Goal: Task Accomplishment & Management: Use online tool/utility

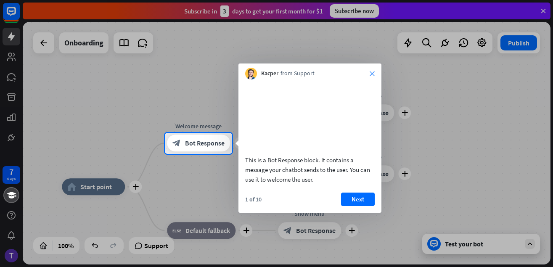
click at [372, 73] on icon "close" at bounding box center [372, 73] width 5 height 5
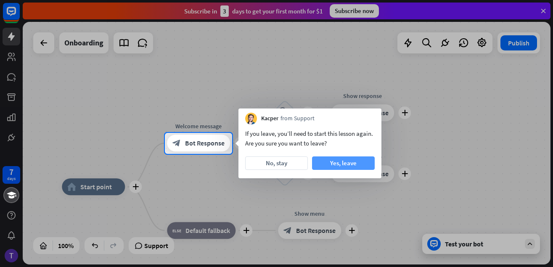
click at [345, 164] on button "Yes, leave" at bounding box center [343, 163] width 63 height 13
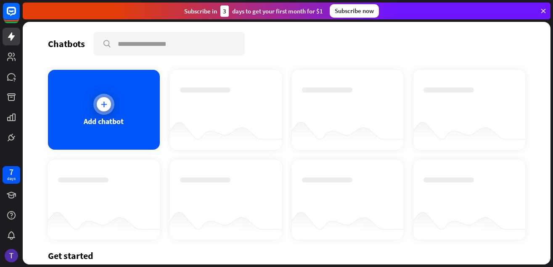
click at [101, 101] on icon at bounding box center [104, 104] width 8 height 8
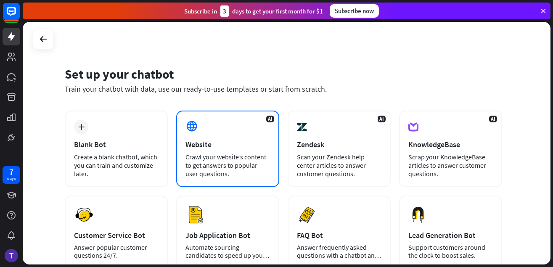
click at [200, 132] on div "AI Website Crawl your website’s content to get answers to popular user question…" at bounding box center [227, 149] width 103 height 77
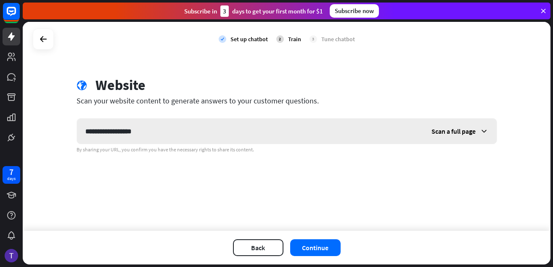
type input "**********"
click at [298, 249] on button "Continue" at bounding box center [315, 247] width 50 height 17
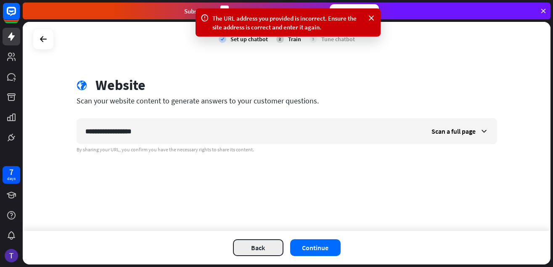
click at [257, 252] on button "Back" at bounding box center [258, 247] width 50 height 17
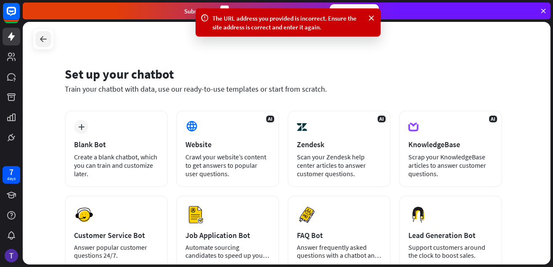
click at [38, 43] on div at bounding box center [43, 39] width 16 height 16
